Goal: Task Accomplishment & Management: Use online tool/utility

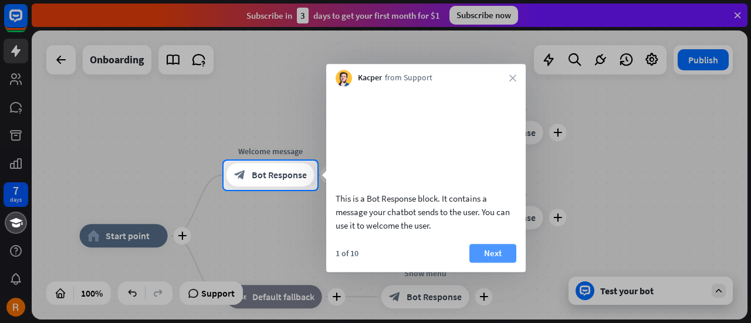
click at [495, 263] on button "Next" at bounding box center [492, 253] width 47 height 19
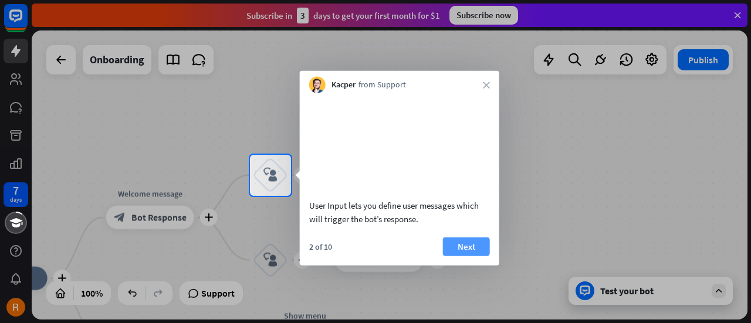
click at [463, 256] on button "Next" at bounding box center [466, 246] width 47 height 19
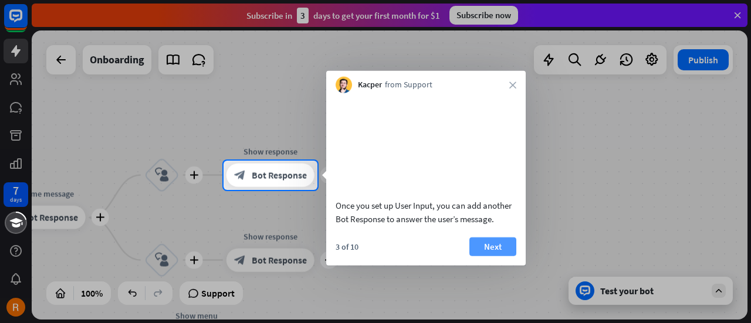
click at [481, 256] on button "Next" at bounding box center [492, 246] width 47 height 19
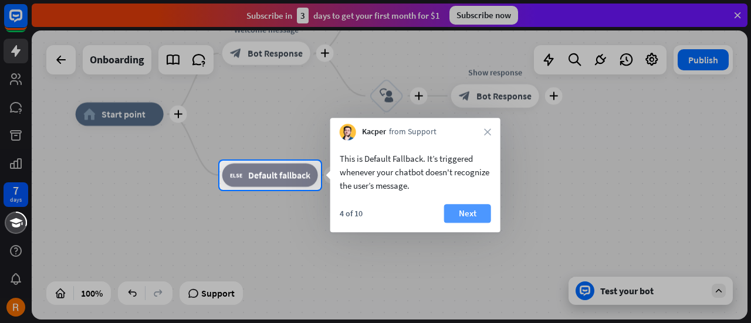
click at [468, 214] on button "Next" at bounding box center [467, 213] width 47 height 19
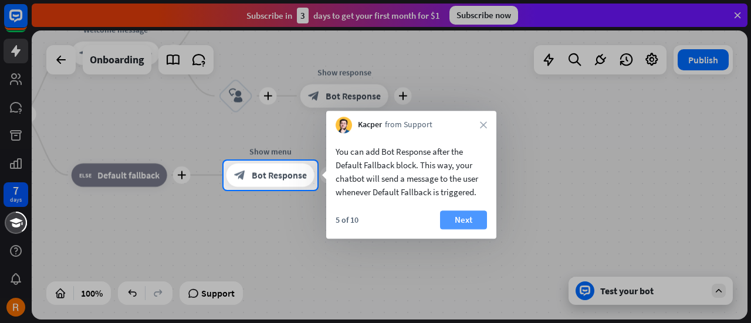
click at [468, 224] on button "Next" at bounding box center [463, 220] width 47 height 19
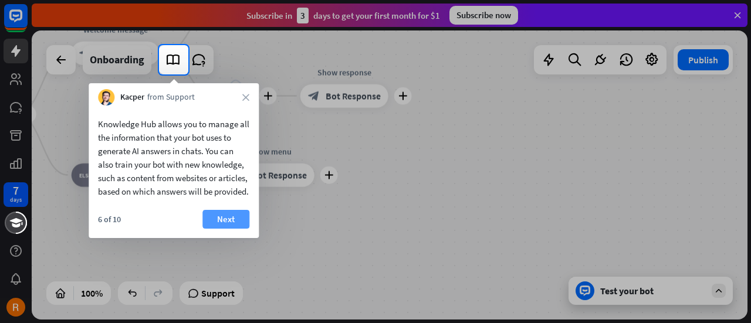
click at [231, 229] on button "Next" at bounding box center [225, 219] width 47 height 19
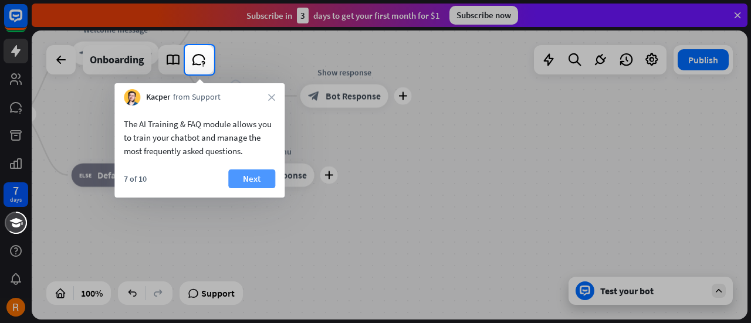
click at [252, 180] on button "Next" at bounding box center [251, 179] width 47 height 19
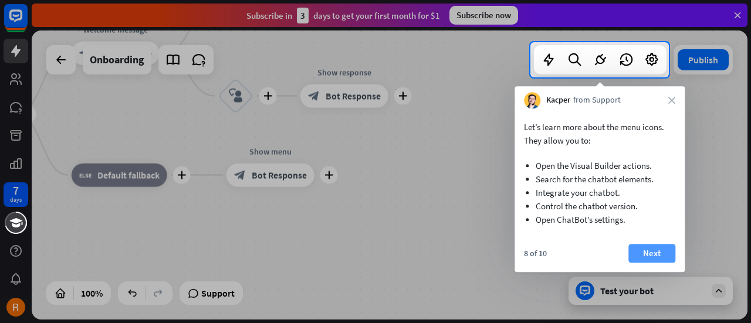
click at [647, 245] on button "Next" at bounding box center [652, 253] width 47 height 19
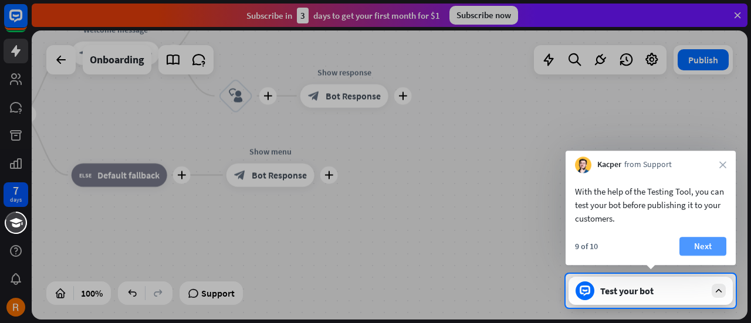
click at [691, 244] on button "Next" at bounding box center [703, 246] width 47 height 19
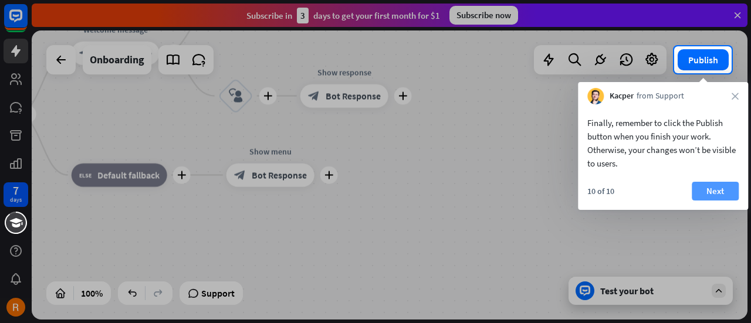
click at [714, 183] on button "Next" at bounding box center [715, 191] width 47 height 19
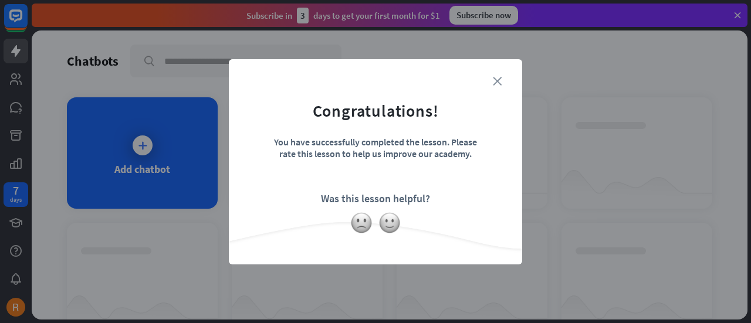
click at [495, 79] on icon "close" at bounding box center [497, 81] width 9 height 9
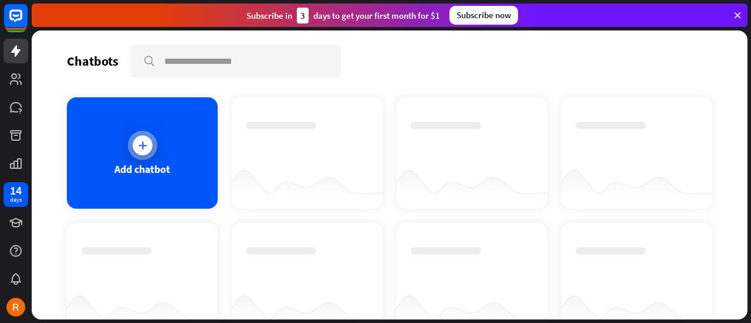
click at [146, 140] on icon at bounding box center [143, 146] width 12 height 12
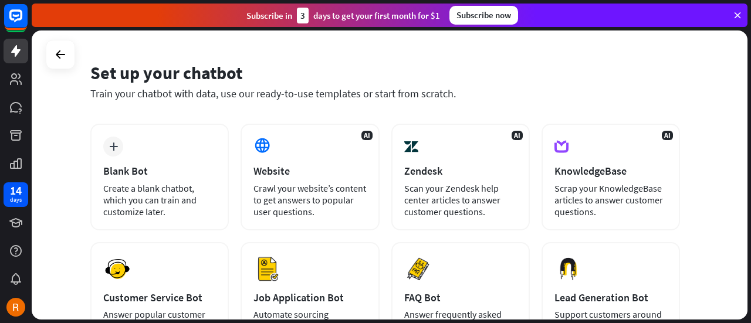
scroll to position [34, 0]
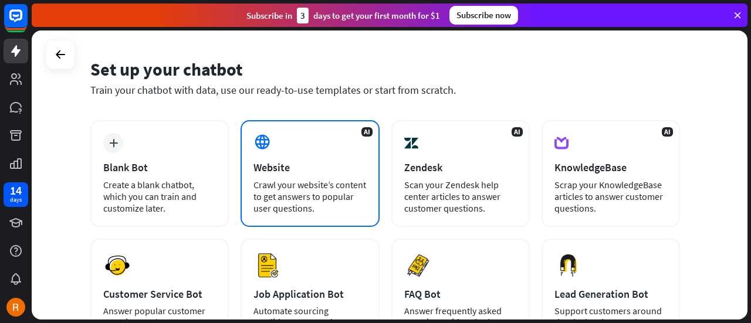
click at [315, 198] on div "Crawl your website’s content to get answers to popular user questions." at bounding box center [310, 196] width 113 height 35
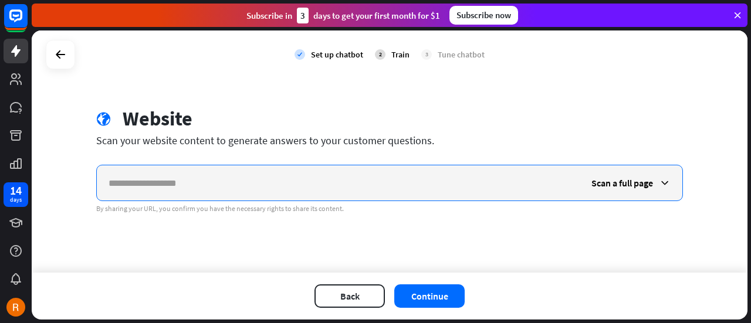
paste input "**********"
type input "**********"
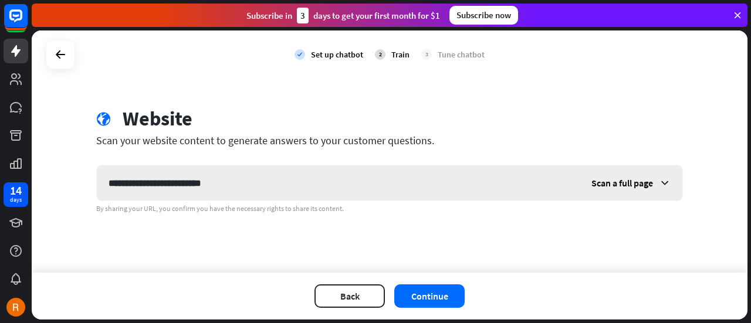
click at [646, 191] on div "Scan a full page" at bounding box center [631, 182] width 103 height 35
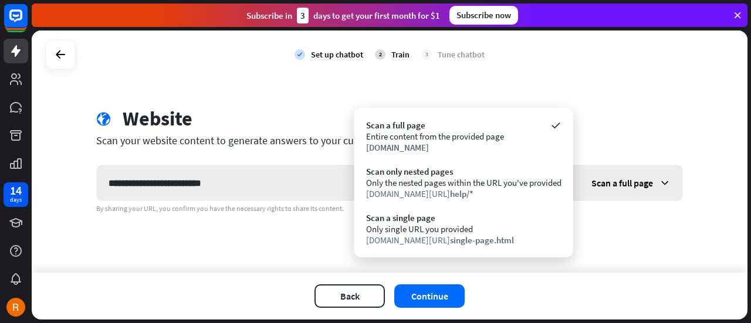
click at [646, 191] on div "Scan a full page" at bounding box center [631, 182] width 103 height 35
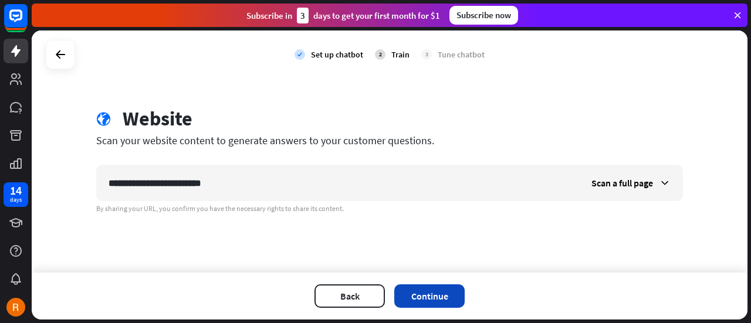
click at [441, 294] on button "Continue" at bounding box center [429, 296] width 70 height 23
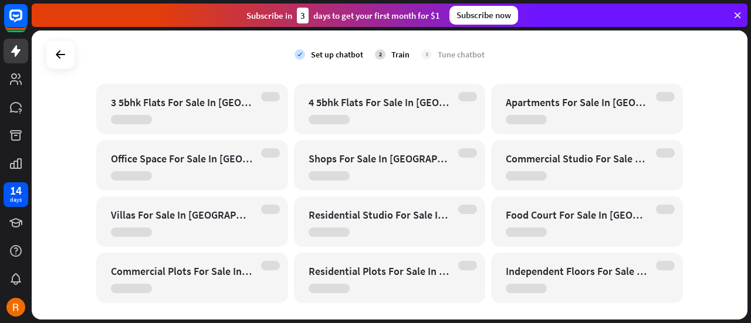
scroll to position [3545, 0]
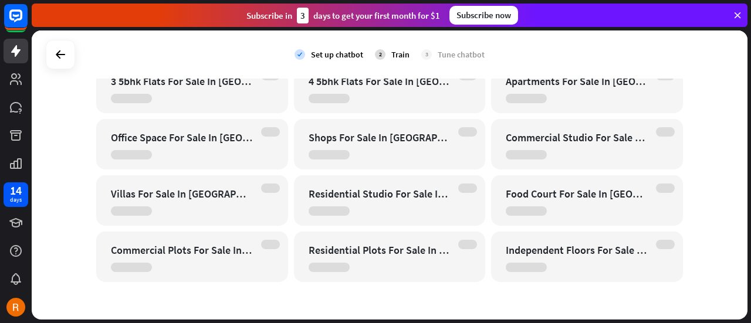
click at [386, 185] on div "Residential Studio For Sale In [GEOGRAPHIC_DATA]" at bounding box center [390, 200] width 192 height 50
click at [548, 42] on div "check Set up chatbot 2 Train 3 Tune chatbot" at bounding box center [390, 55] width 716 height 48
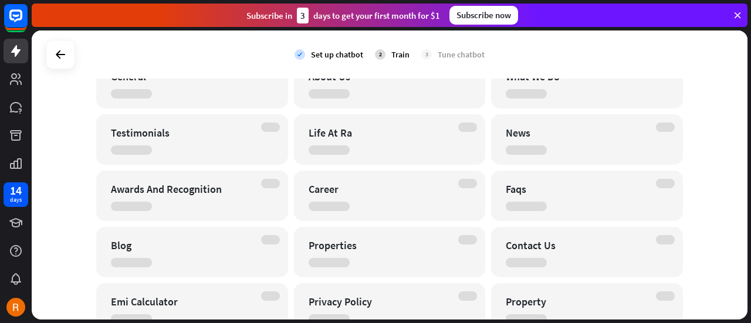
scroll to position [0, 0]
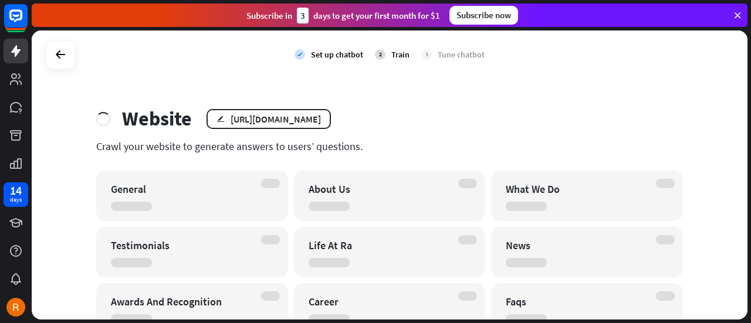
drag, startPoint x: 556, startPoint y: 150, endPoint x: 542, endPoint y: 108, distance: 44.2
click at [542, 108] on div "Website edit [URL][DOMAIN_NAME]" at bounding box center [389, 119] width 587 height 24
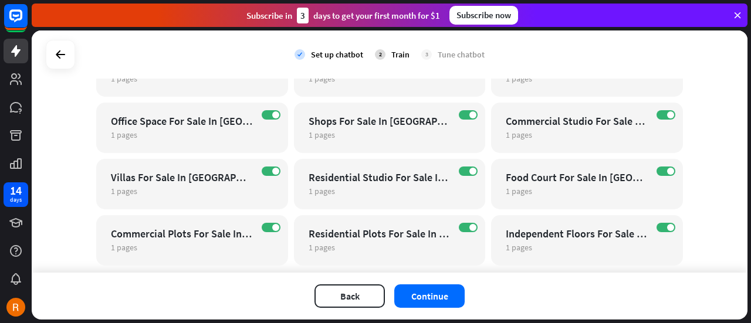
scroll to position [3604, 0]
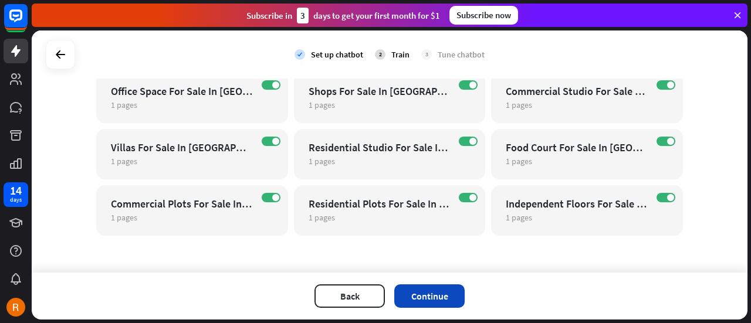
click at [429, 299] on button "Continue" at bounding box center [429, 296] width 70 height 23
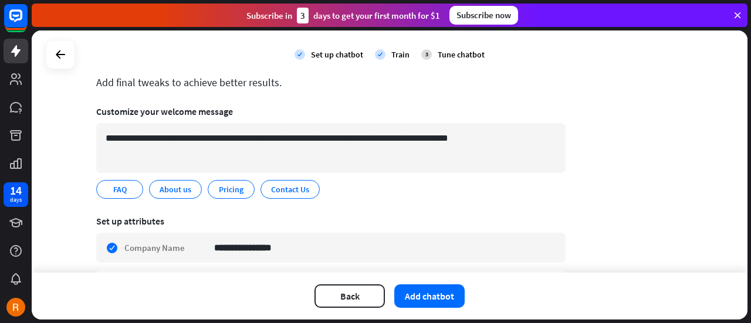
scroll to position [60, 0]
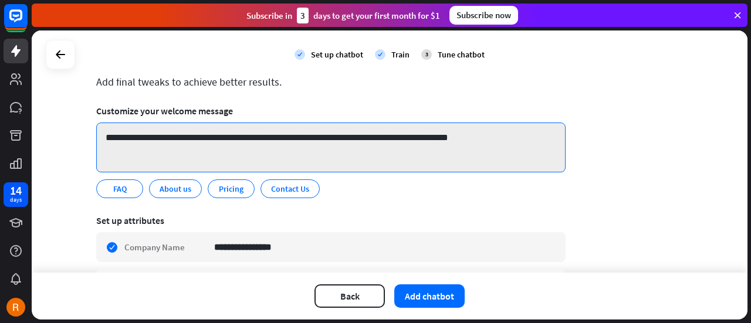
click at [299, 154] on textarea "**********" at bounding box center [330, 148] width 469 height 50
click at [161, 138] on textarea "**********" at bounding box center [330, 148] width 469 height 50
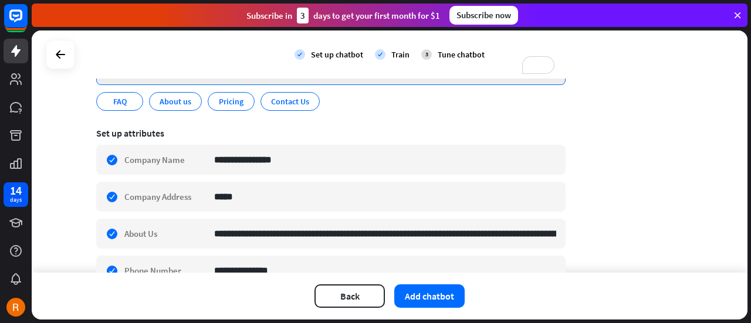
scroll to position [0, 0]
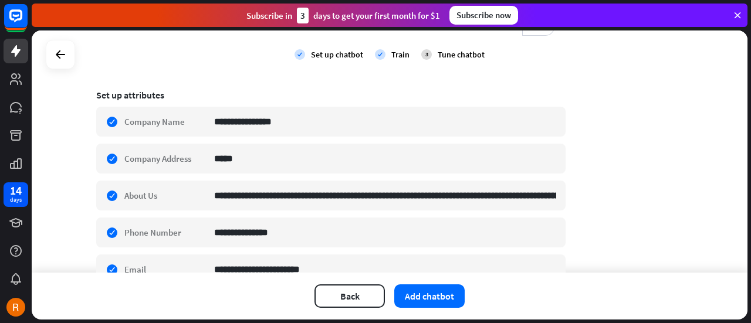
type textarea "**********"
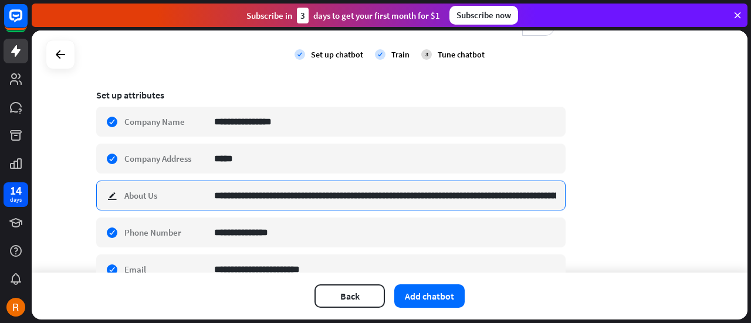
click at [363, 195] on input "**********" at bounding box center [385, 195] width 342 height 29
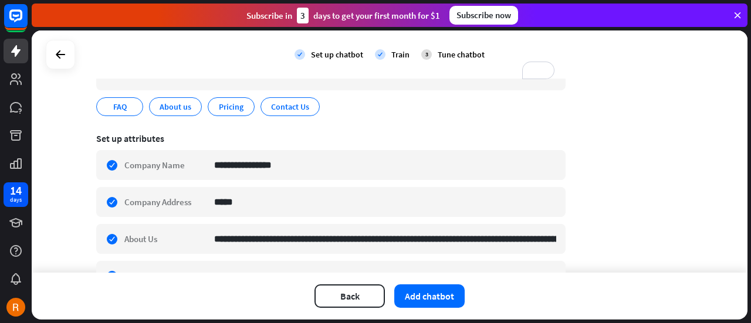
click at [418, 283] on div "Back Add chatbot" at bounding box center [390, 296] width 716 height 47
click at [425, 292] on button "Add chatbot" at bounding box center [429, 296] width 70 height 23
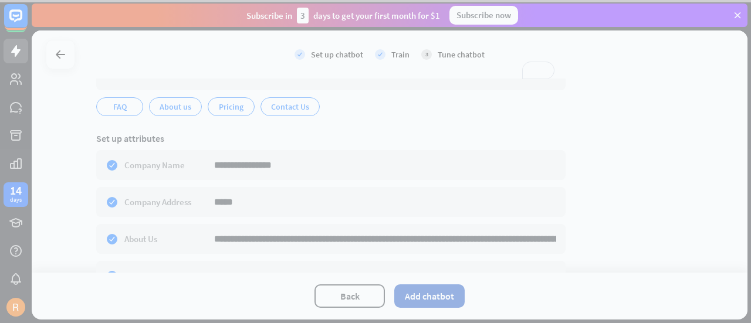
click at [425, 292] on div at bounding box center [375, 161] width 751 height 323
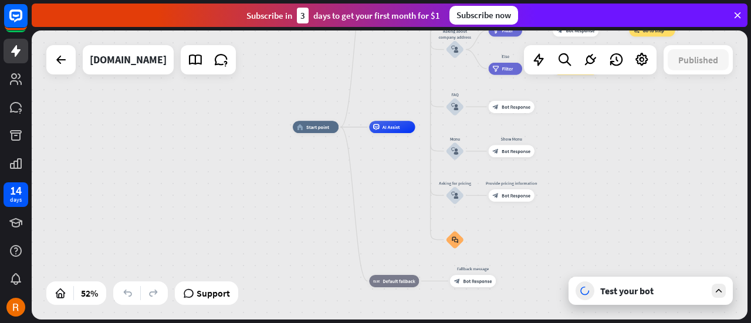
drag, startPoint x: 380, startPoint y: 129, endPoint x: 385, endPoint y: 28, distance: 101.7
click at [385, 28] on div "close Product Help First steps Get started with ChatBot Help Center Follow step…" at bounding box center [391, 161] width 719 height 323
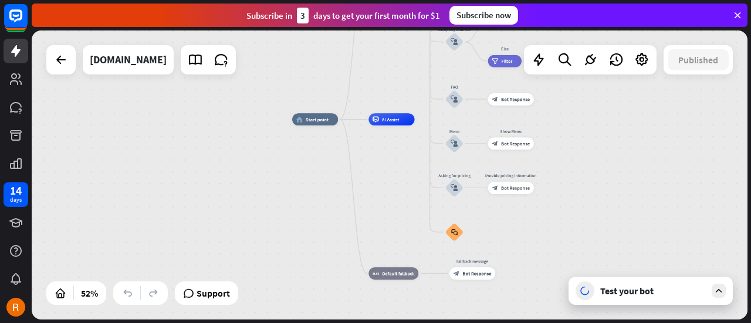
click at [387, 199] on div "home_2 Start point Welcome message block_bot_response Bot Response About us blo…" at bounding box center [478, 195] width 373 height 151
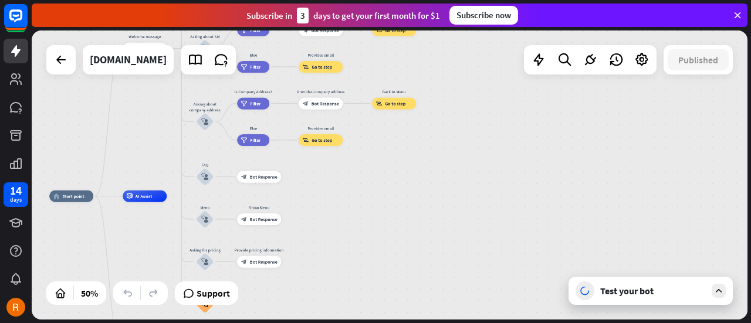
drag, startPoint x: 642, startPoint y: 143, endPoint x: 345, endPoint y: 235, distance: 311.1
click at [345, 235] on div "home_2 Start point Welcome message block_bot_response Bot Response About us blo…" at bounding box center [228, 269] width 358 height 145
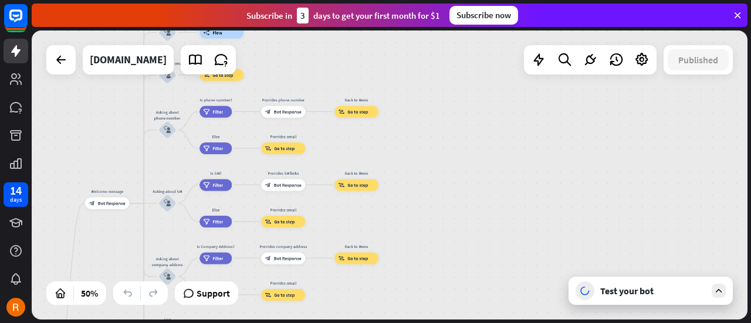
drag, startPoint x: 488, startPoint y: 132, endPoint x: 492, endPoint y: 264, distance: 132.1
click at [492, 264] on div "home_2 Start point Welcome message block_bot_response Bot Response About us blo…" at bounding box center [390, 175] width 716 height 289
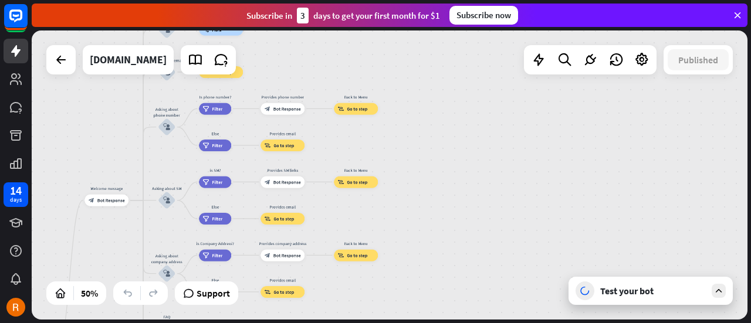
click at [653, 295] on div "Test your bot" at bounding box center [653, 291] width 106 height 12
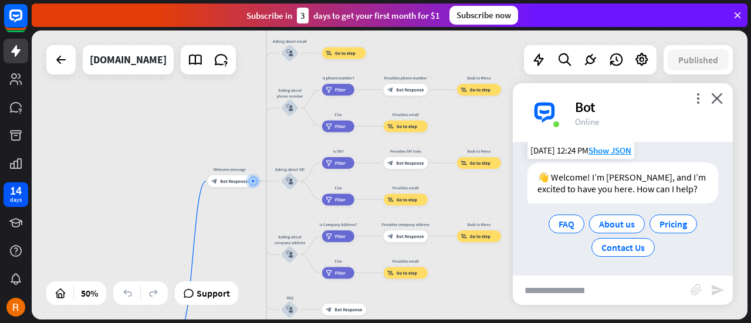
scroll to position [15, 0]
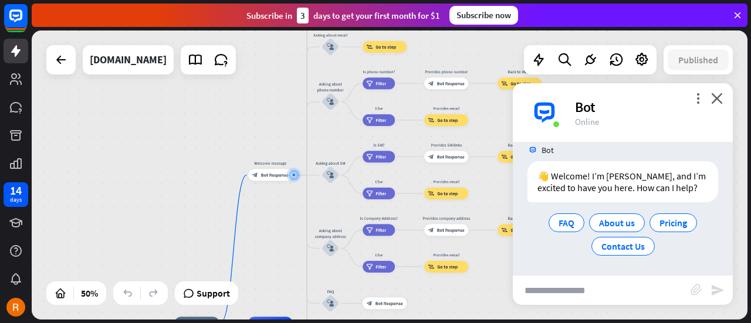
click at [557, 293] on input "text" at bounding box center [602, 290] width 178 height 29
type input "**********"
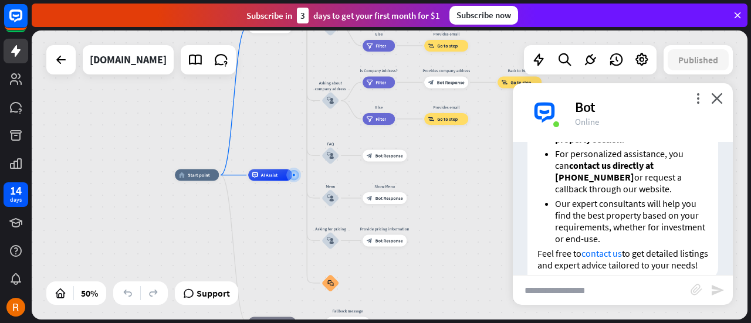
scroll to position [621, 0]
click at [719, 100] on icon "close" at bounding box center [717, 98] width 12 height 11
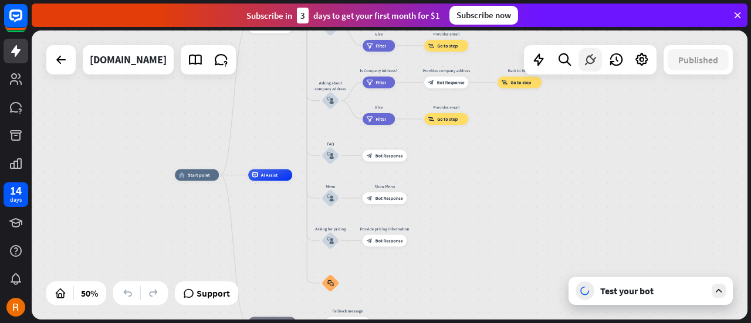
click at [588, 63] on icon at bounding box center [590, 59] width 15 height 15
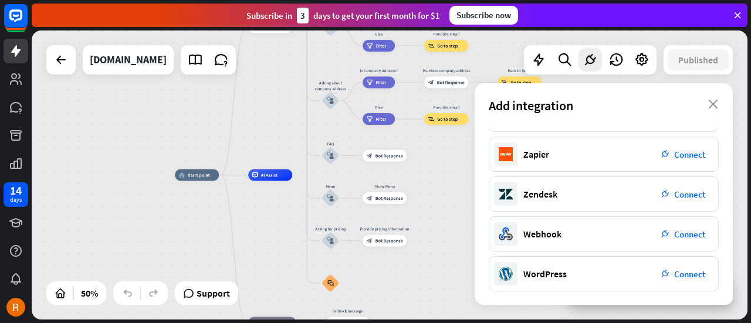
scroll to position [0, 0]
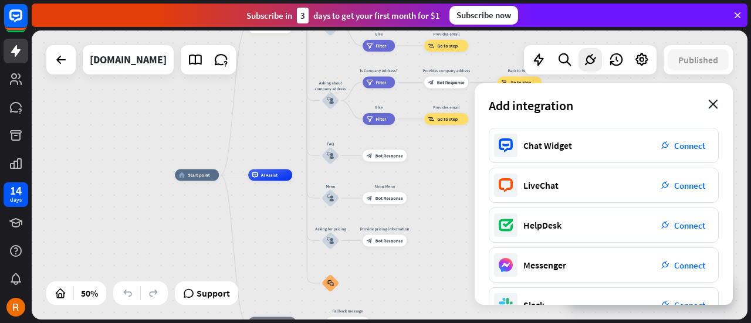
click at [714, 103] on icon "close" at bounding box center [713, 104] width 10 height 9
